Goal: Task Accomplishment & Management: Complete application form

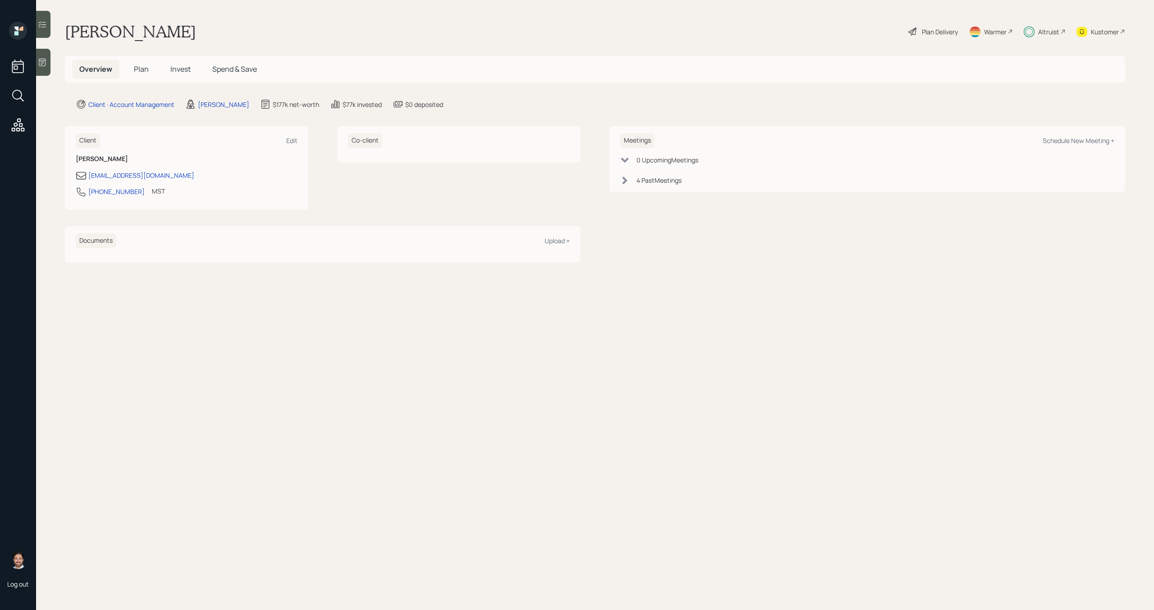
click at [1052, 32] on div "Altruist" at bounding box center [1048, 31] width 21 height 9
click at [142, 73] on span "Plan" at bounding box center [141, 69] width 15 height 10
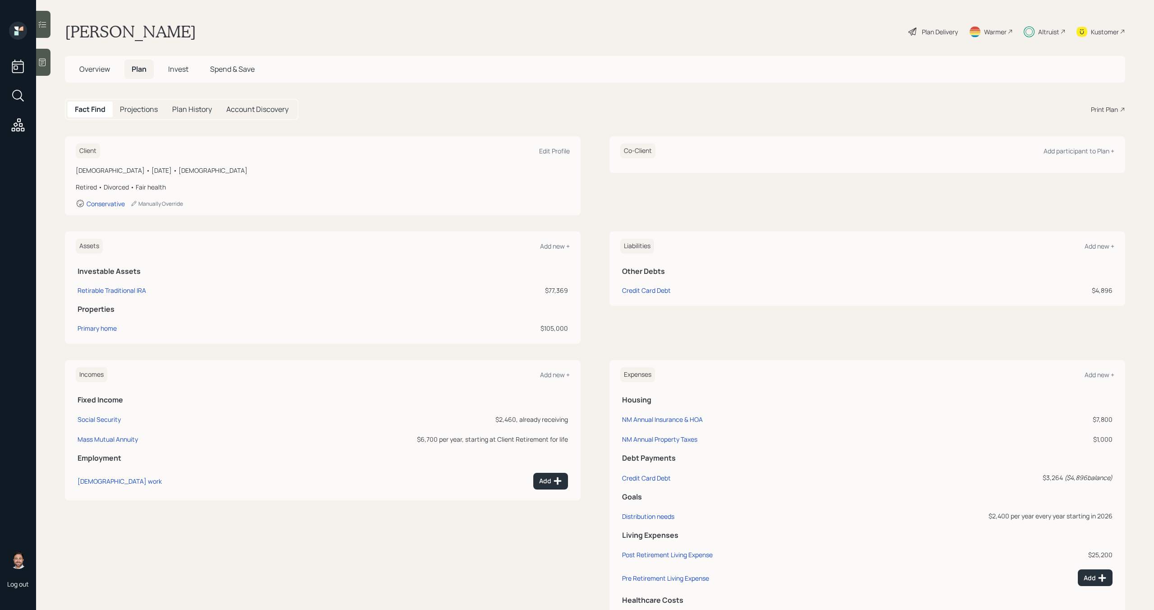
click at [179, 70] on span "Invest" at bounding box center [178, 69] width 20 height 10
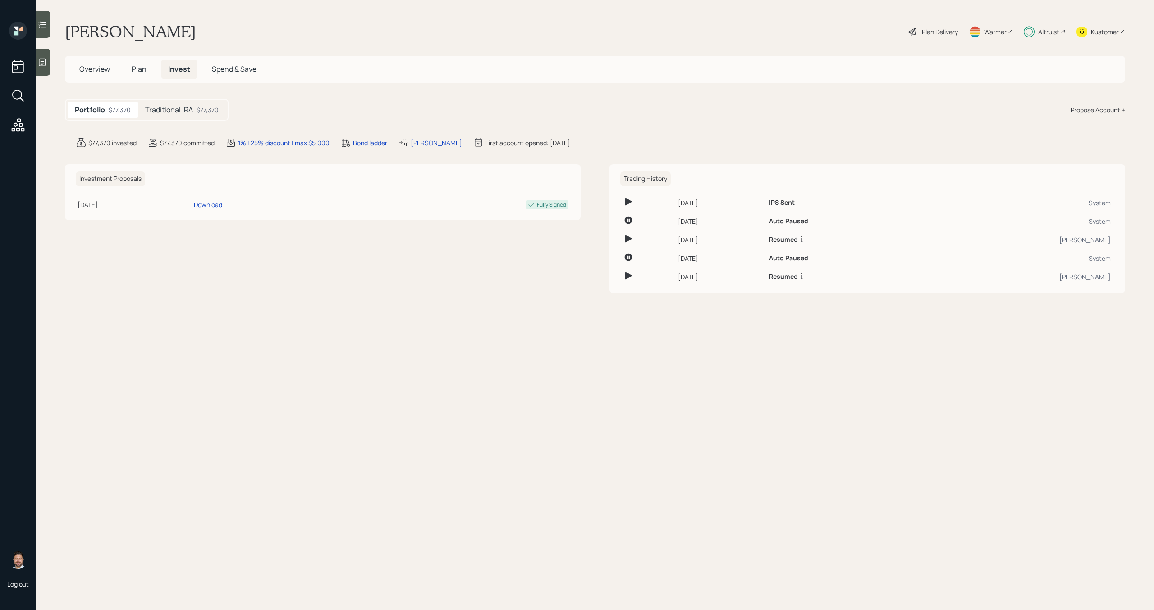
click at [199, 109] on div "$77,370" at bounding box center [208, 109] width 22 height 9
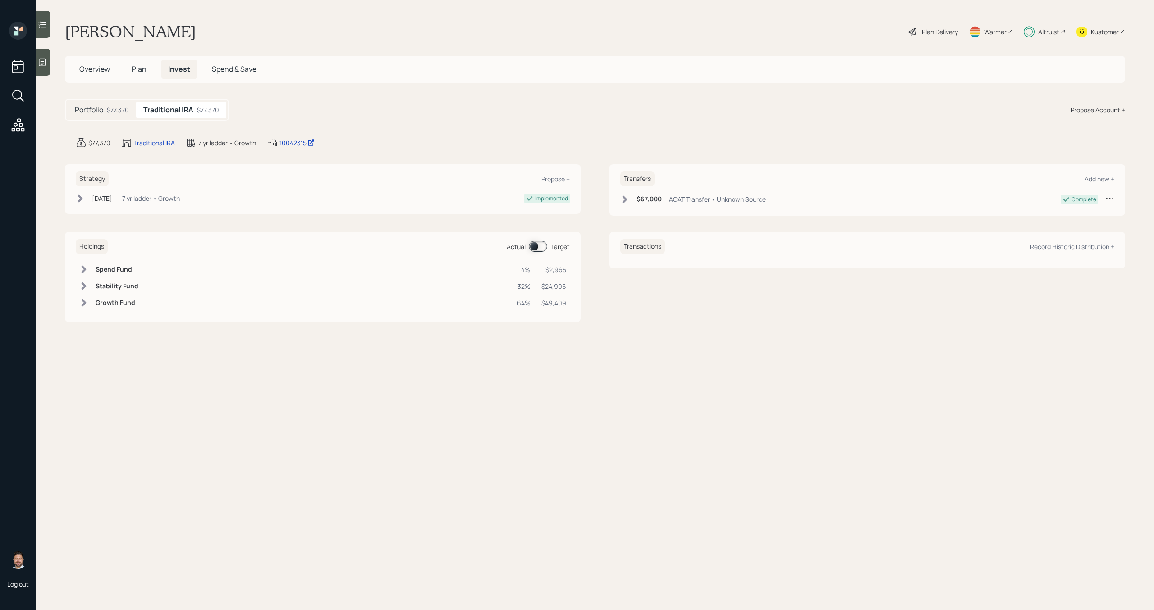
click at [539, 246] on span at bounding box center [538, 246] width 18 height 11
click at [135, 70] on span "Plan" at bounding box center [139, 69] width 15 height 10
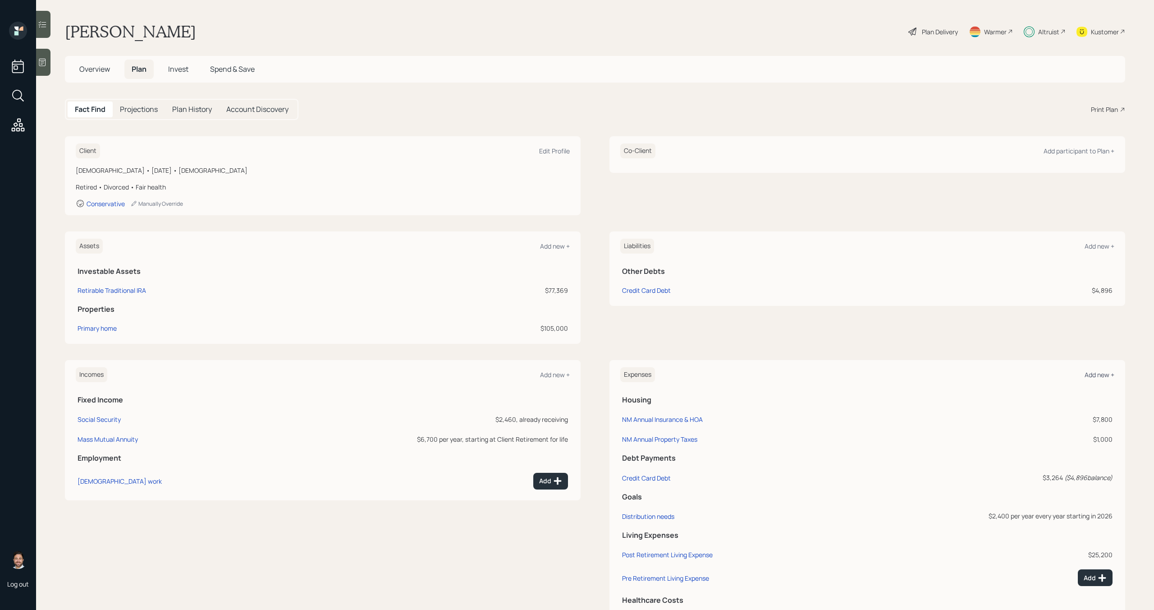
click at [1098, 373] on div "Add new +" at bounding box center [1100, 374] width 30 height 9
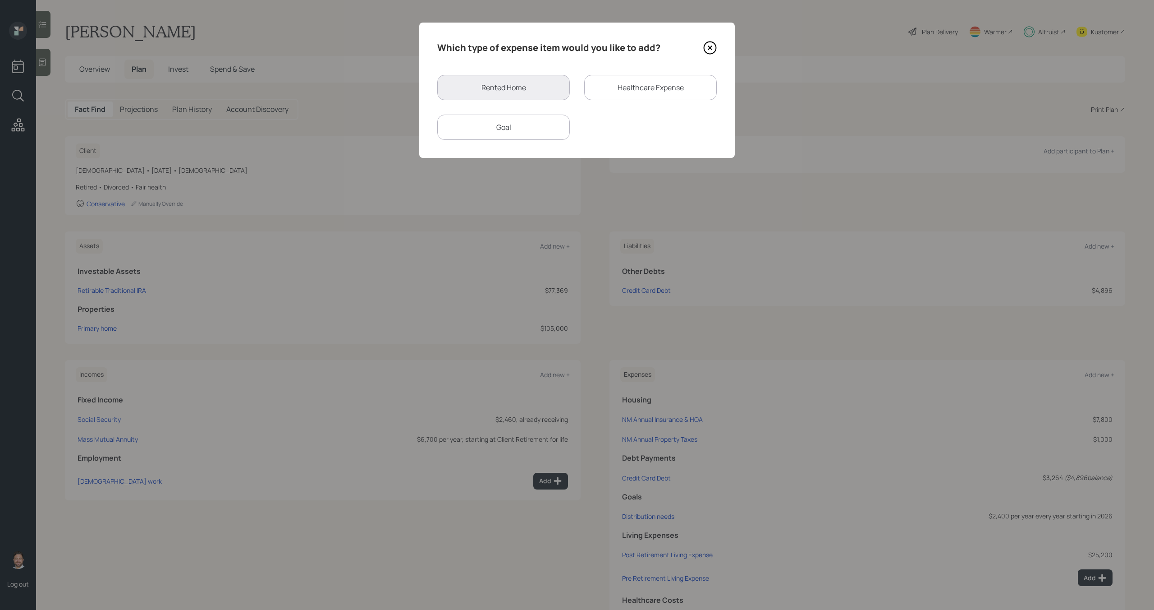
click at [537, 124] on div "Goal" at bounding box center [503, 127] width 133 height 25
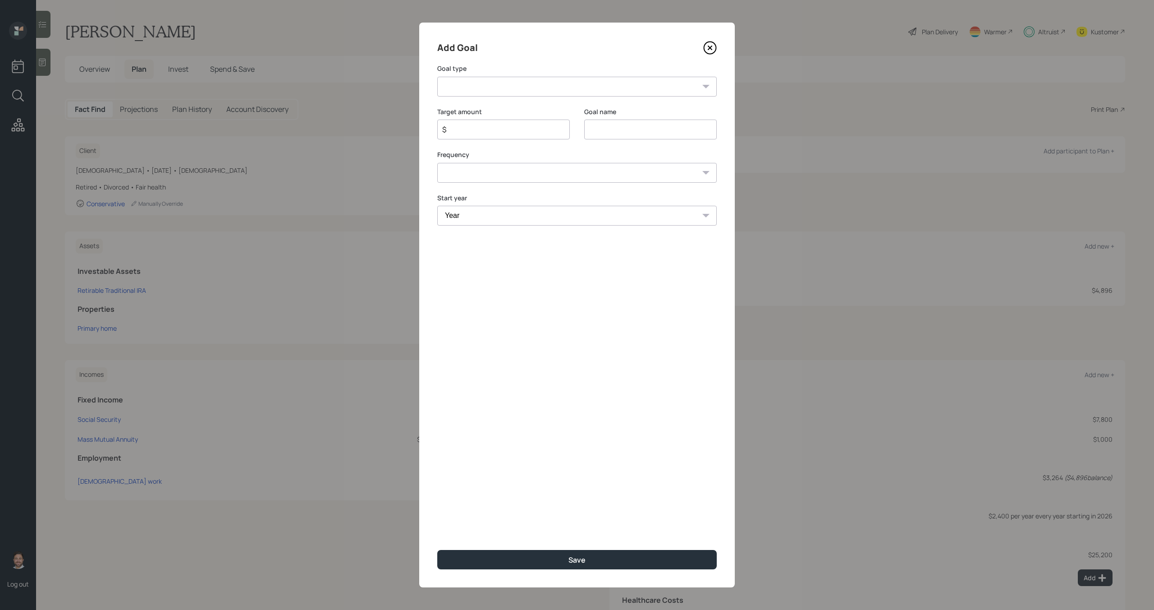
click at [532, 86] on select "Create an emergency fund Donate to charity Purchase a home Make a purchase Supp…" at bounding box center [577, 87] width 280 height 20
select select "other"
click at [437, 77] on select "Create an emergency fund Donate to charity Purchase a home Make a purchase Supp…" at bounding box center [577, 87] width 280 height 20
click at [615, 128] on input "Other" at bounding box center [650, 129] width 133 height 20
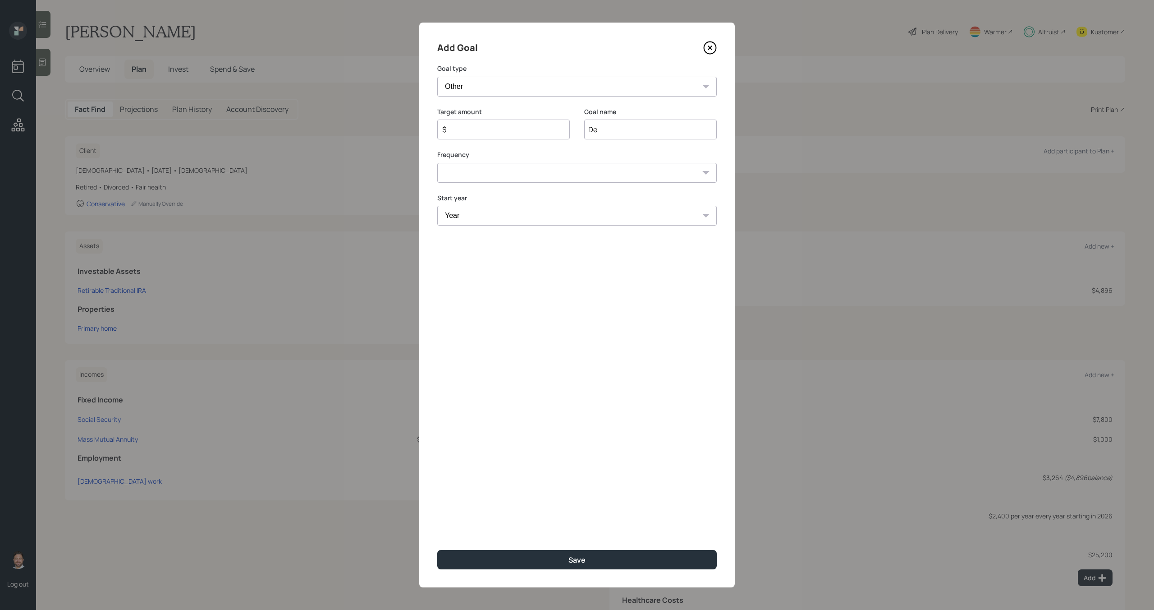
type input "D"
type input "Pay off credit card"
click at [520, 125] on input "$" at bounding box center [499, 129] width 117 height 11
type input "$ 7,150"
click at [477, 170] on select "One time Every 1 year Every 2 years Every 3 years Every 4 years Every 5 years E…" at bounding box center [577, 173] width 280 height 20
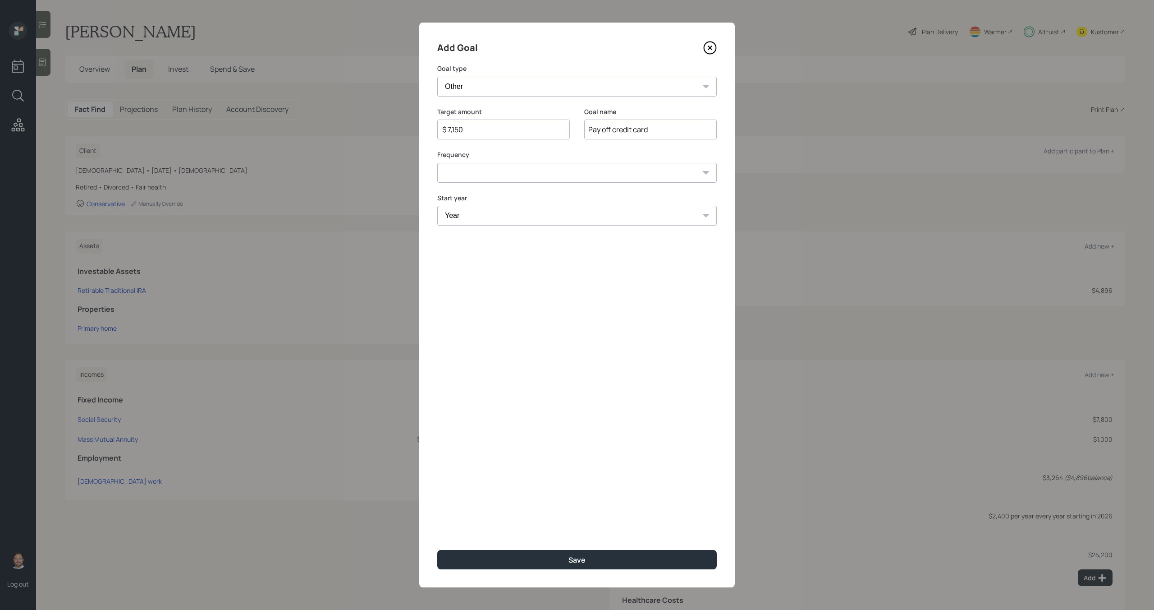
select select "0"
click at [437, 163] on select "One time Every 1 year Every 2 years Every 3 years Every 4 years Every 5 years E…" at bounding box center [577, 173] width 280 height 20
click at [472, 214] on select "Year 2025 2026 2027 2028 2029 2030 2031 2032 2033 2034 2035 2036 2037 2038 2039…" at bounding box center [577, 216] width 280 height 20
select select "2025"
click at [437, 206] on select "Year 2025 2026 2027 2028 2029 2030 2031 2032 2033 2034 2035 2036 2037 2038 2039…" at bounding box center [577, 216] width 280 height 20
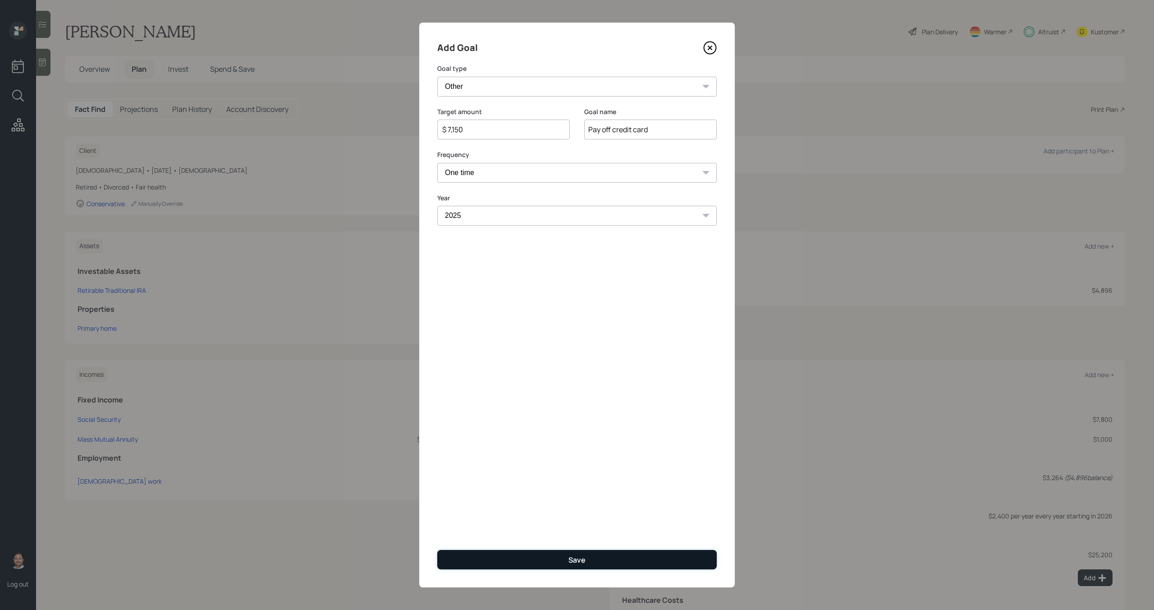
click at [519, 563] on button "Save" at bounding box center [577, 559] width 280 height 19
type input "$"
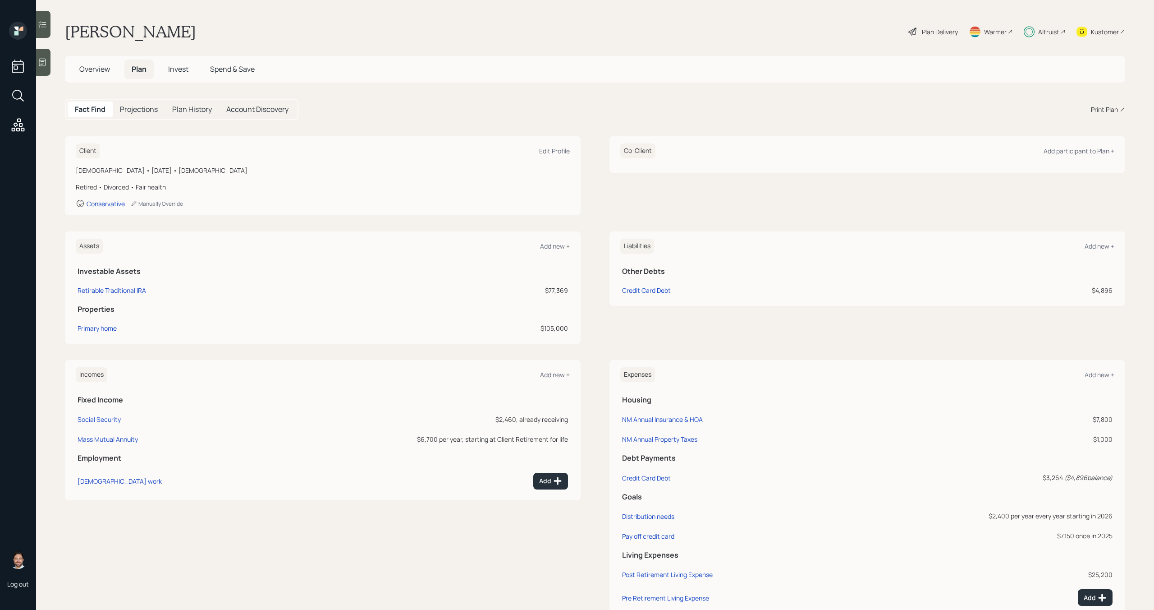
click at [184, 71] on span "Invest" at bounding box center [178, 69] width 20 height 10
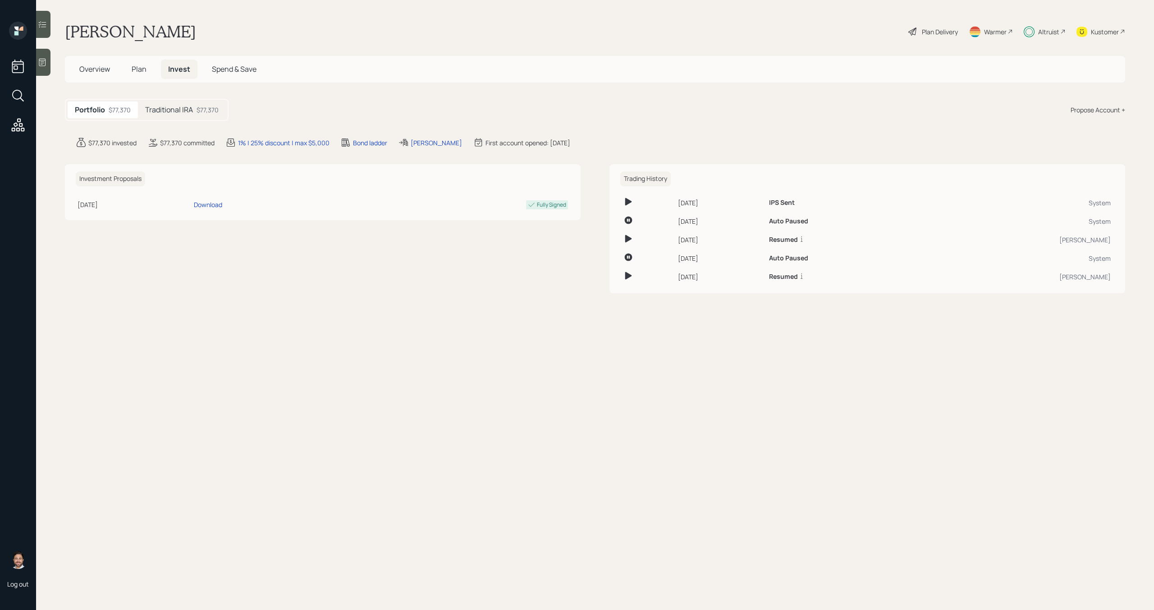
click at [185, 103] on div "Traditional IRA $77,370" at bounding box center [182, 109] width 88 height 17
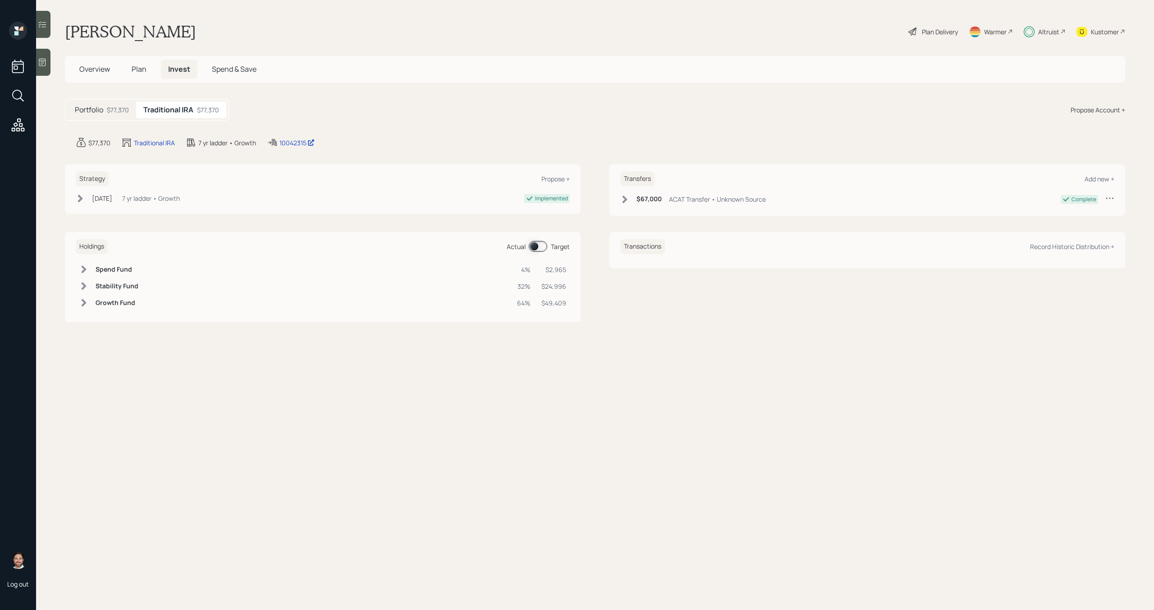
click at [543, 248] on span at bounding box center [538, 246] width 18 height 11
click at [544, 244] on span at bounding box center [538, 246] width 18 height 11
click at [143, 69] on span "Plan" at bounding box center [139, 69] width 15 height 10
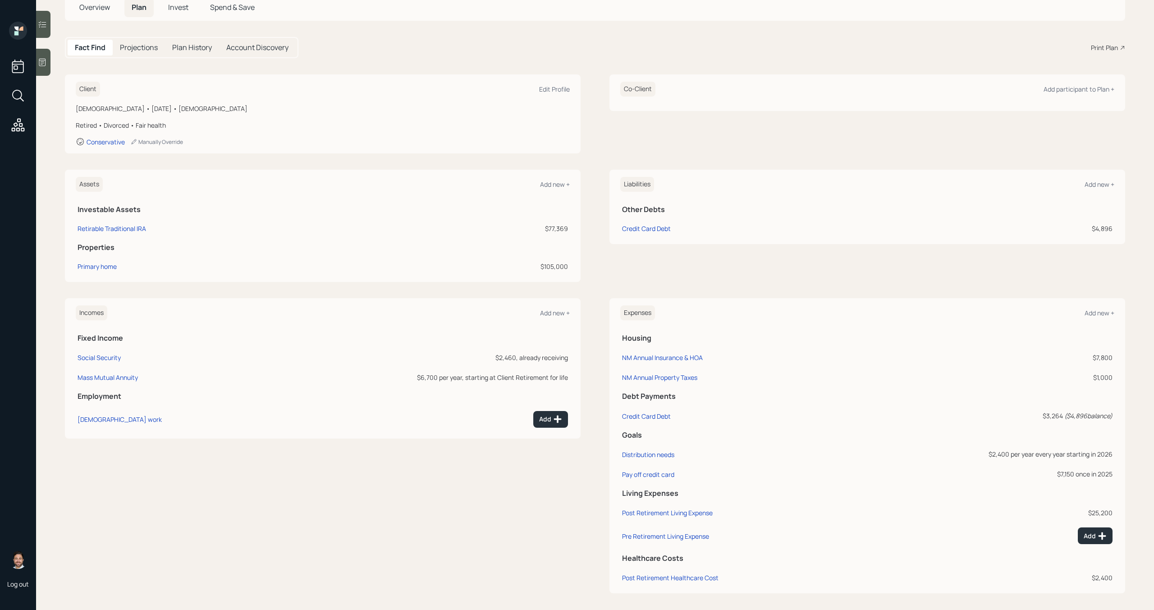
scroll to position [67, 0]
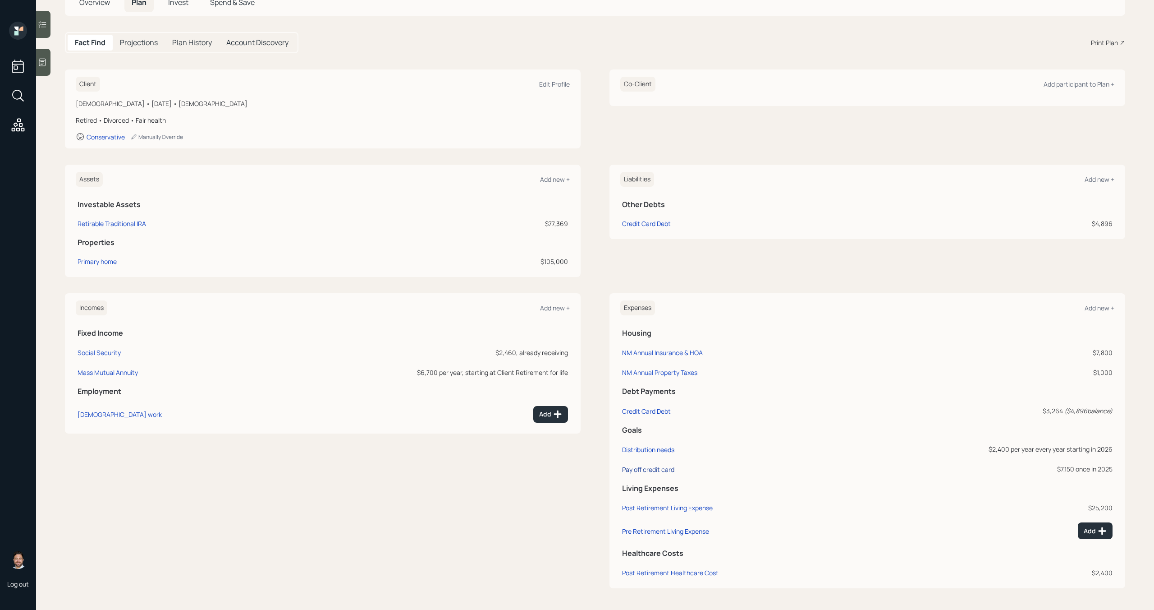
click at [665, 468] on div "Pay off credit card" at bounding box center [648, 469] width 52 height 9
select select "0"
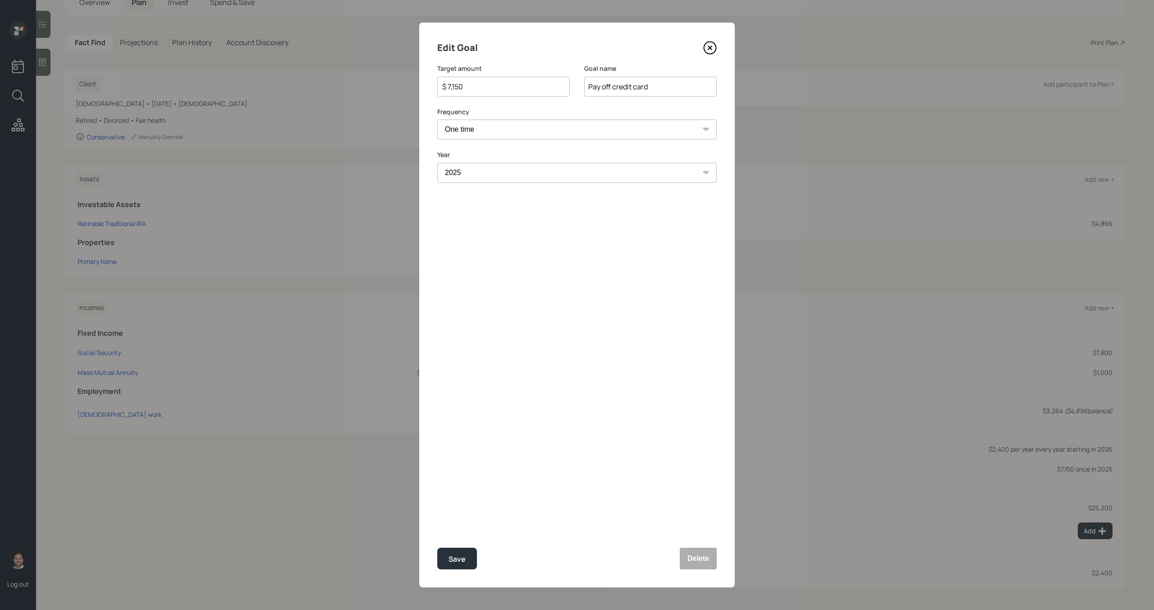
drag, startPoint x: 520, startPoint y: 88, endPoint x: 379, endPoint y: 79, distance: 141.4
click at [380, 80] on div "Edit Goal Target amount $ 7,150 Goal name Pay off credit card Frequency One tim…" at bounding box center [577, 305] width 1154 height 610
click at [460, 559] on div "Save" at bounding box center [457, 559] width 17 height 12
type input "$ 7,150"
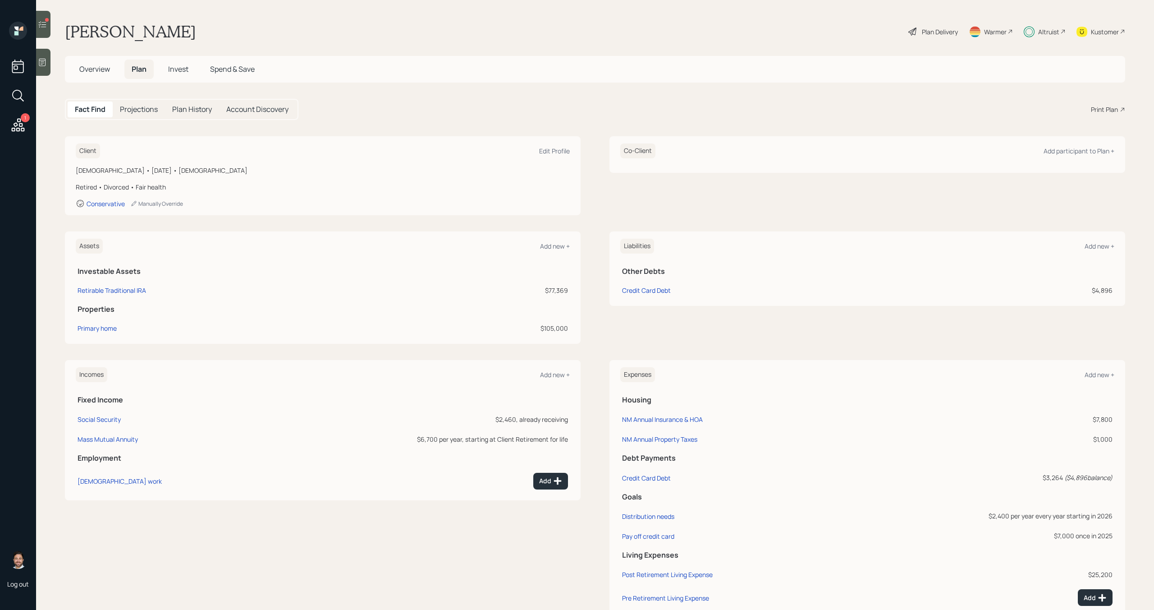
click at [182, 71] on span "Invest" at bounding box center [178, 69] width 20 height 10
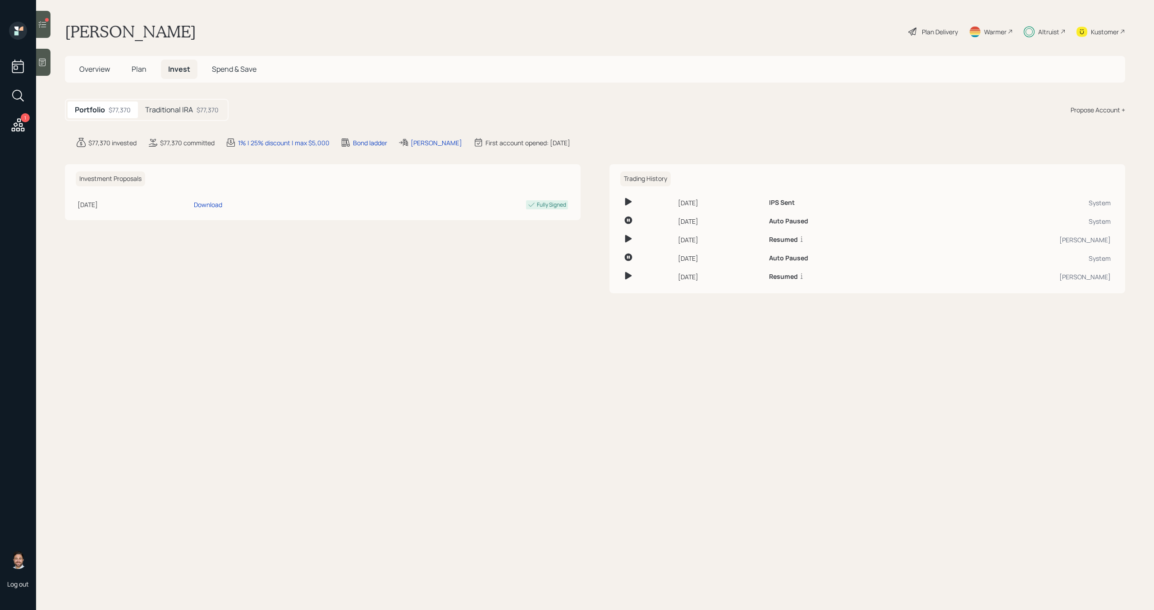
click at [197, 108] on div "$77,370" at bounding box center [208, 109] width 22 height 9
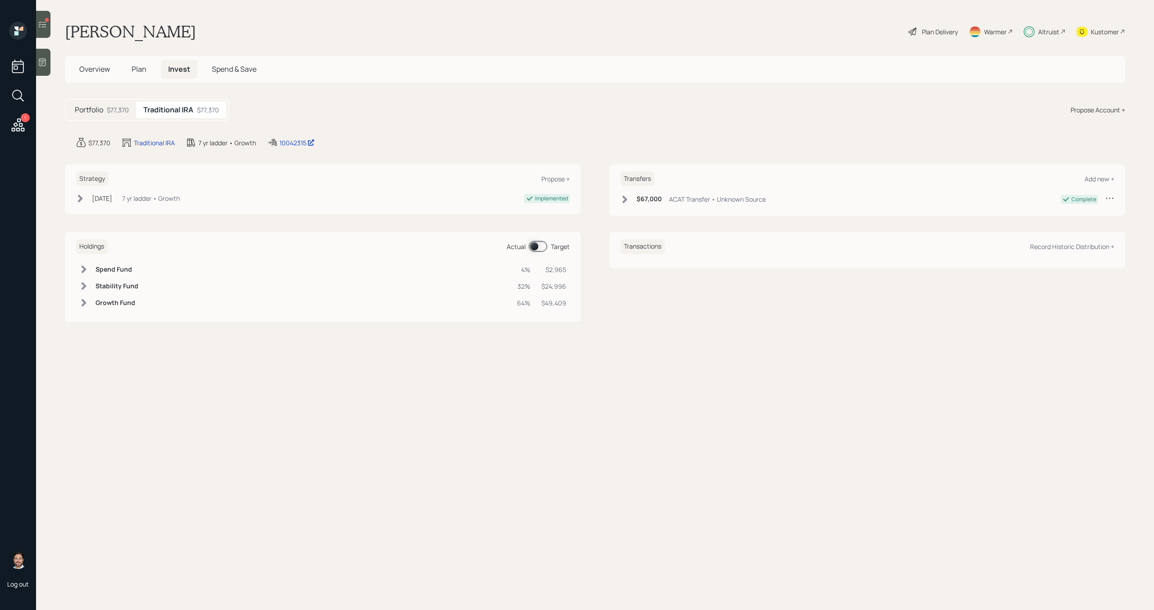
click at [536, 241] on span at bounding box center [538, 246] width 18 height 11
click at [50, 28] on div at bounding box center [43, 24] width 14 height 27
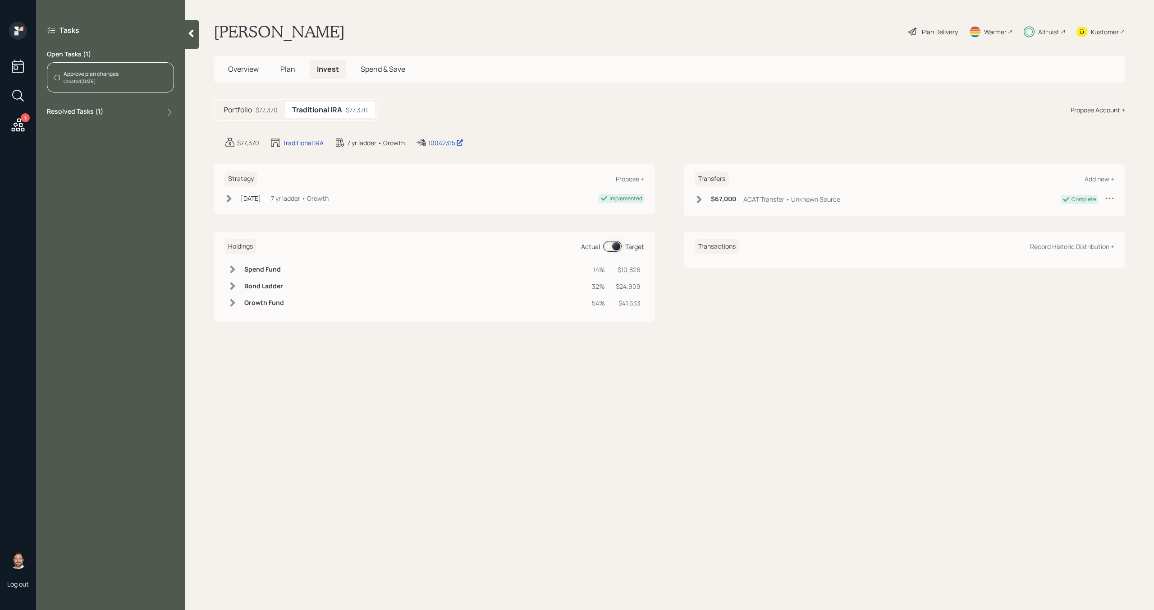
click at [130, 79] on div "Approve plan changes Created [DATE]" at bounding box center [110, 77] width 127 height 30
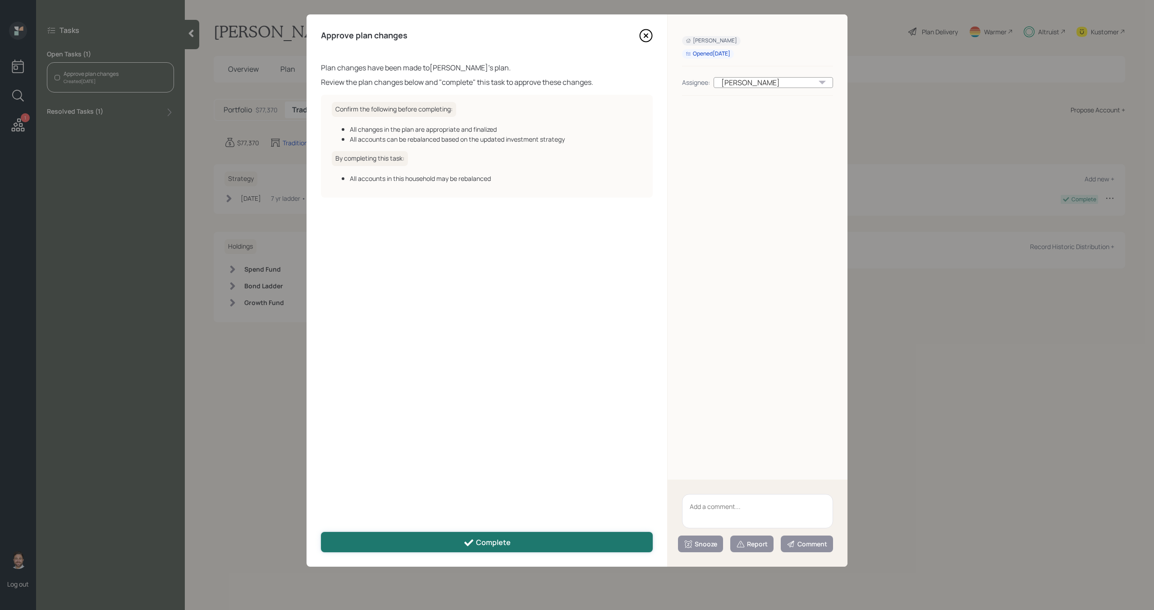
click at [404, 540] on button "Complete" at bounding box center [487, 542] width 332 height 20
